Goal: Find specific page/section

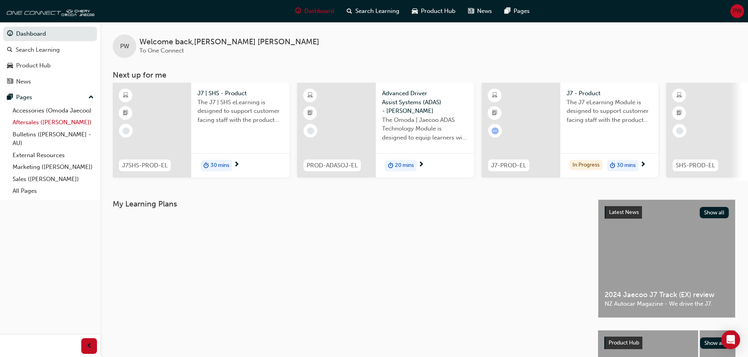
click at [37, 120] on link "Aftersales ([PERSON_NAME])" at bounding box center [53, 123] width 88 height 12
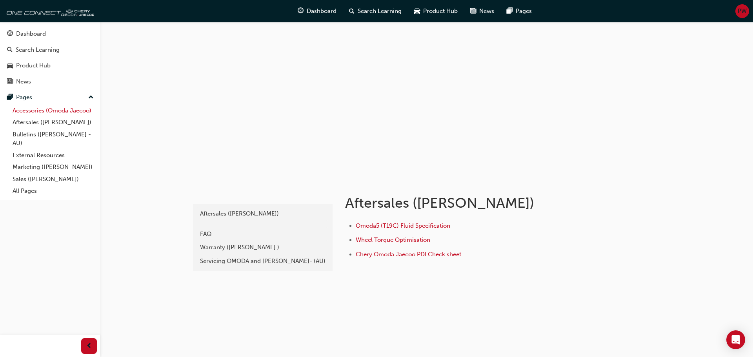
click at [42, 108] on link "Accessories (Omoda Jaecoo)" at bounding box center [53, 111] width 88 height 12
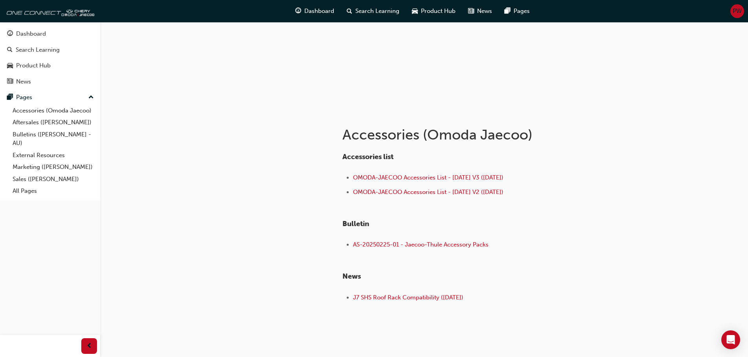
scroll to position [78, 0]
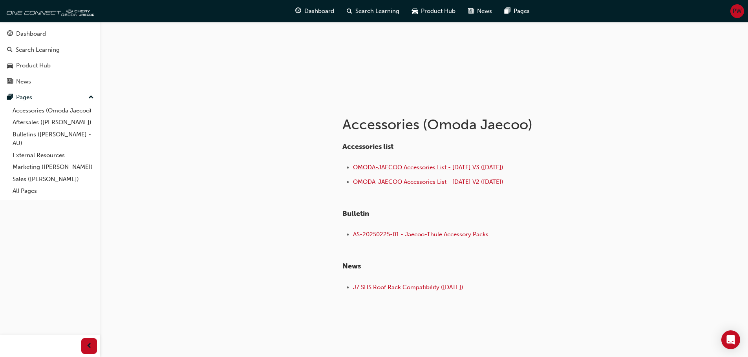
click at [393, 166] on span "OMODA-JAECOO Accessories List - [DATE] V3 ([DATE])" at bounding box center [428, 167] width 150 height 7
